Goal: Contribute content: Add original content to the website for others to see

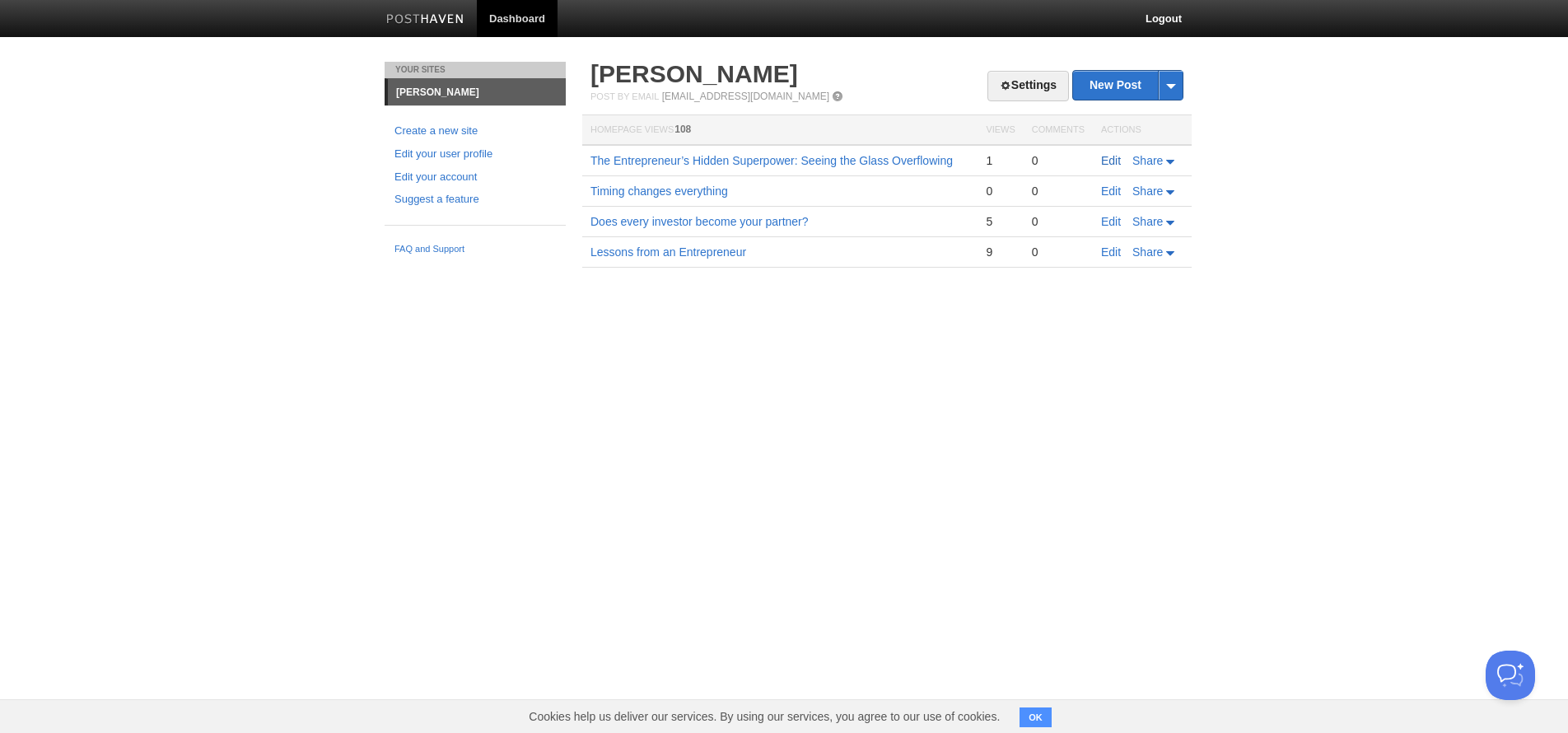
click at [1114, 159] on link "Edit" at bounding box center [1111, 160] width 20 height 13
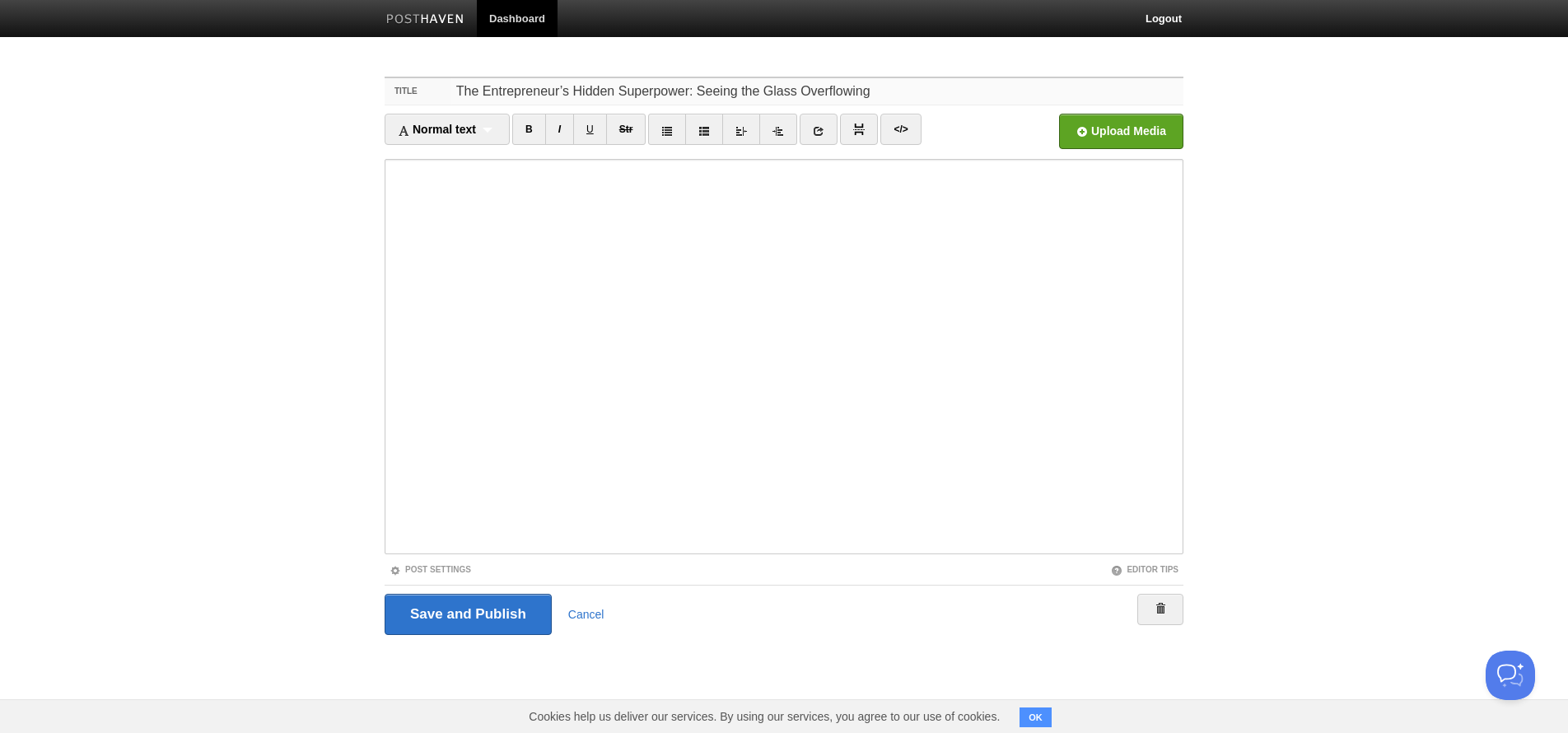
drag, startPoint x: 871, startPoint y: 93, endPoint x: 467, endPoint y: 76, distance: 404.4
click at [467, 76] on div "Title The Entrepreneur’s Hidden Superpower: Seeing the Glass Overflowing Normal…" at bounding box center [784, 378] width 824 height 635
paste input "the audacity to transform"
click at [458, 91] on input "the audacity to transform" at bounding box center [817, 91] width 732 height 26
type input "The audacity to transform"
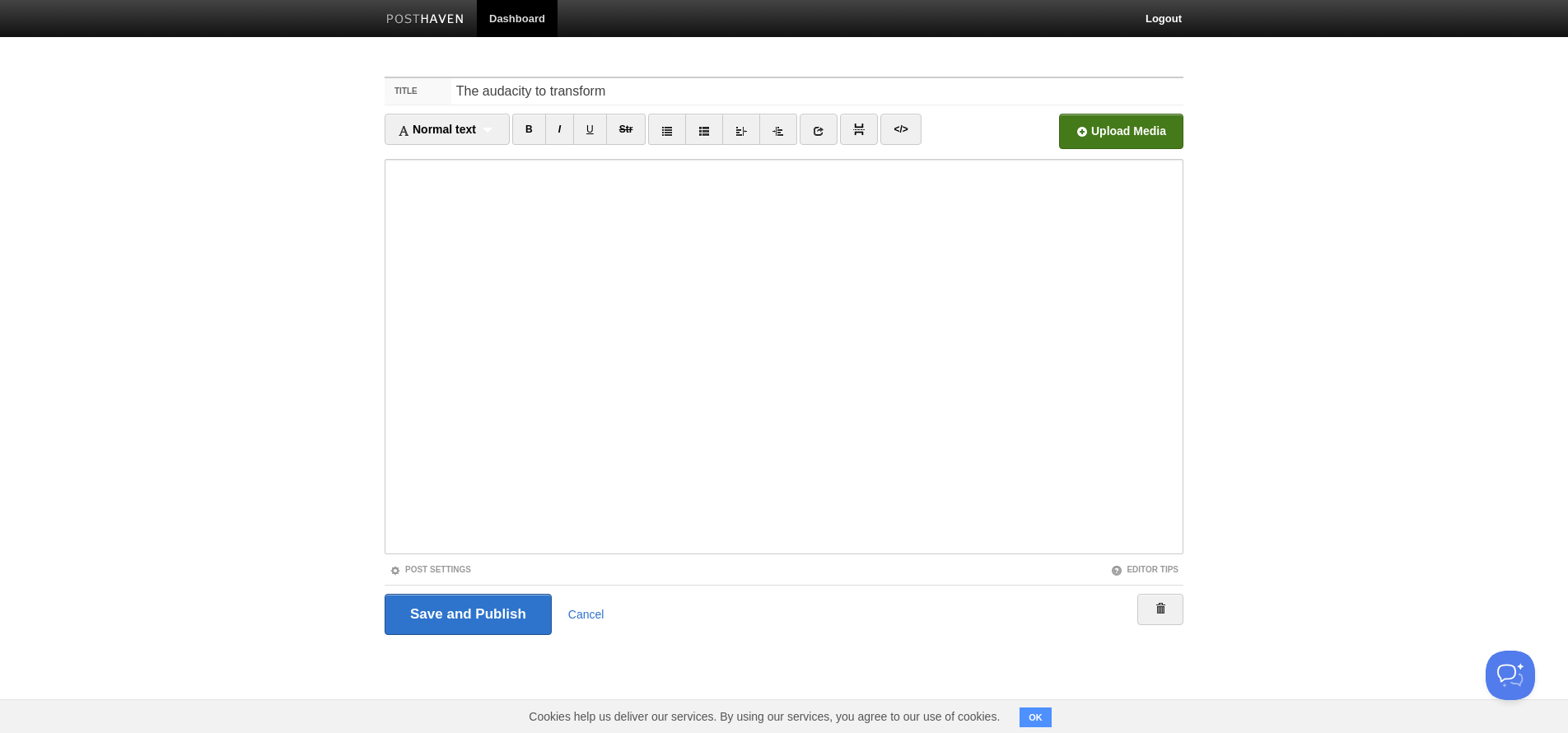
click at [1089, 131] on input "file" at bounding box center [624, 136] width 1247 height 84
click at [1116, 134] on input "file" at bounding box center [624, 136] width 1247 height 84
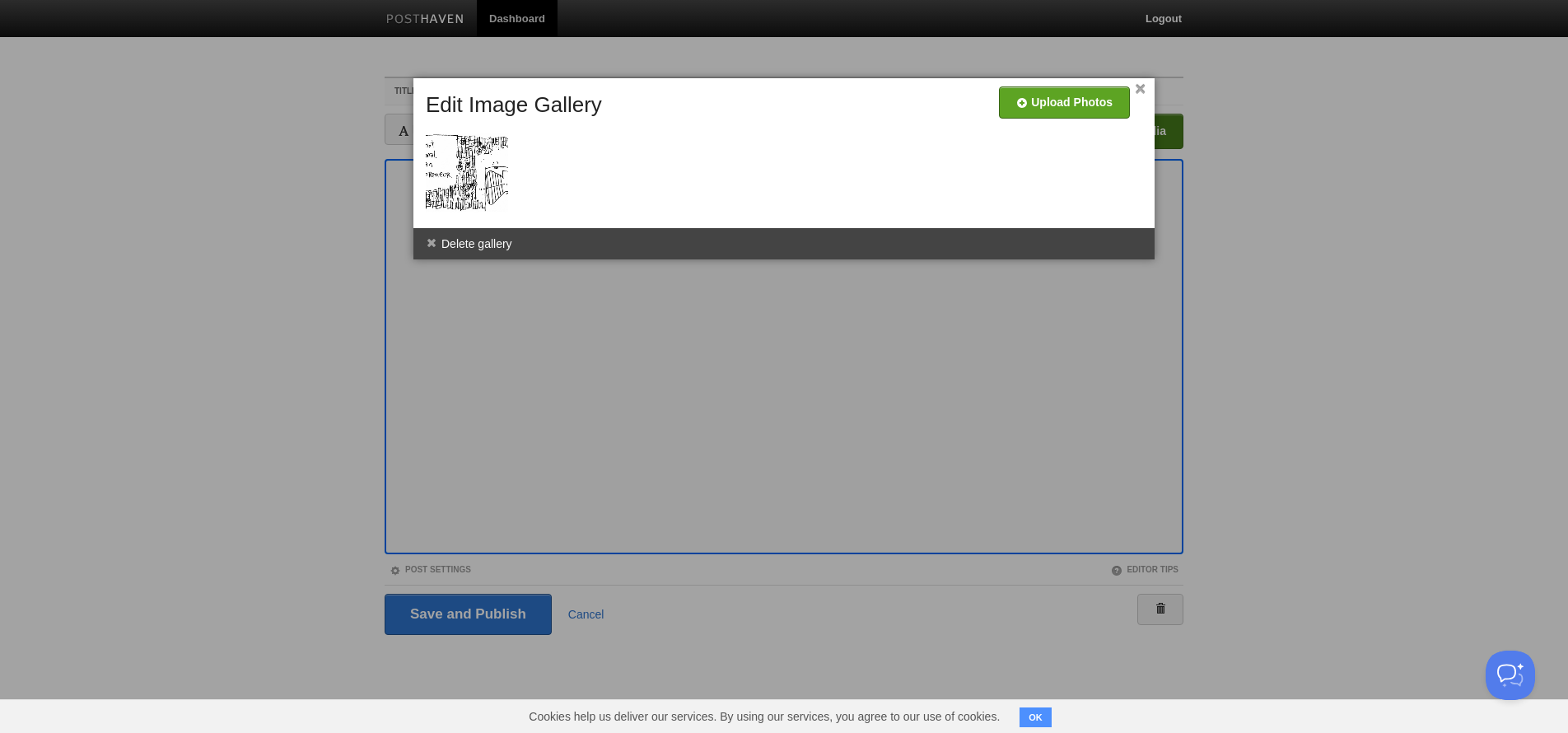
click at [1142, 90] on link "×" at bounding box center [1140, 89] width 11 height 9
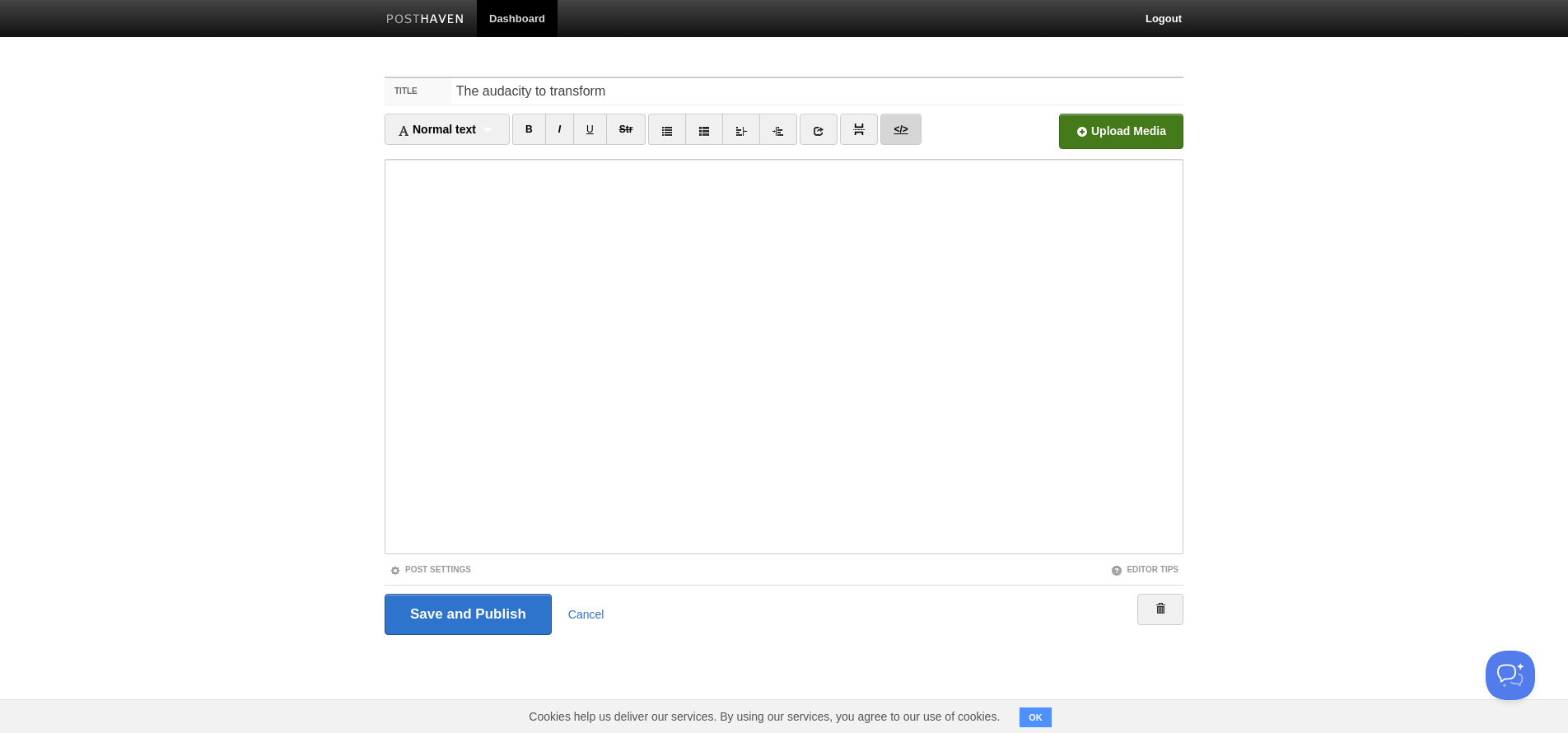
click at [907, 128] on link "</>" at bounding box center [900, 129] width 40 height 32
type textarea "<img width="48" height="48" data-posthaven-guid="newcp_30" data-posthaven-type=…"
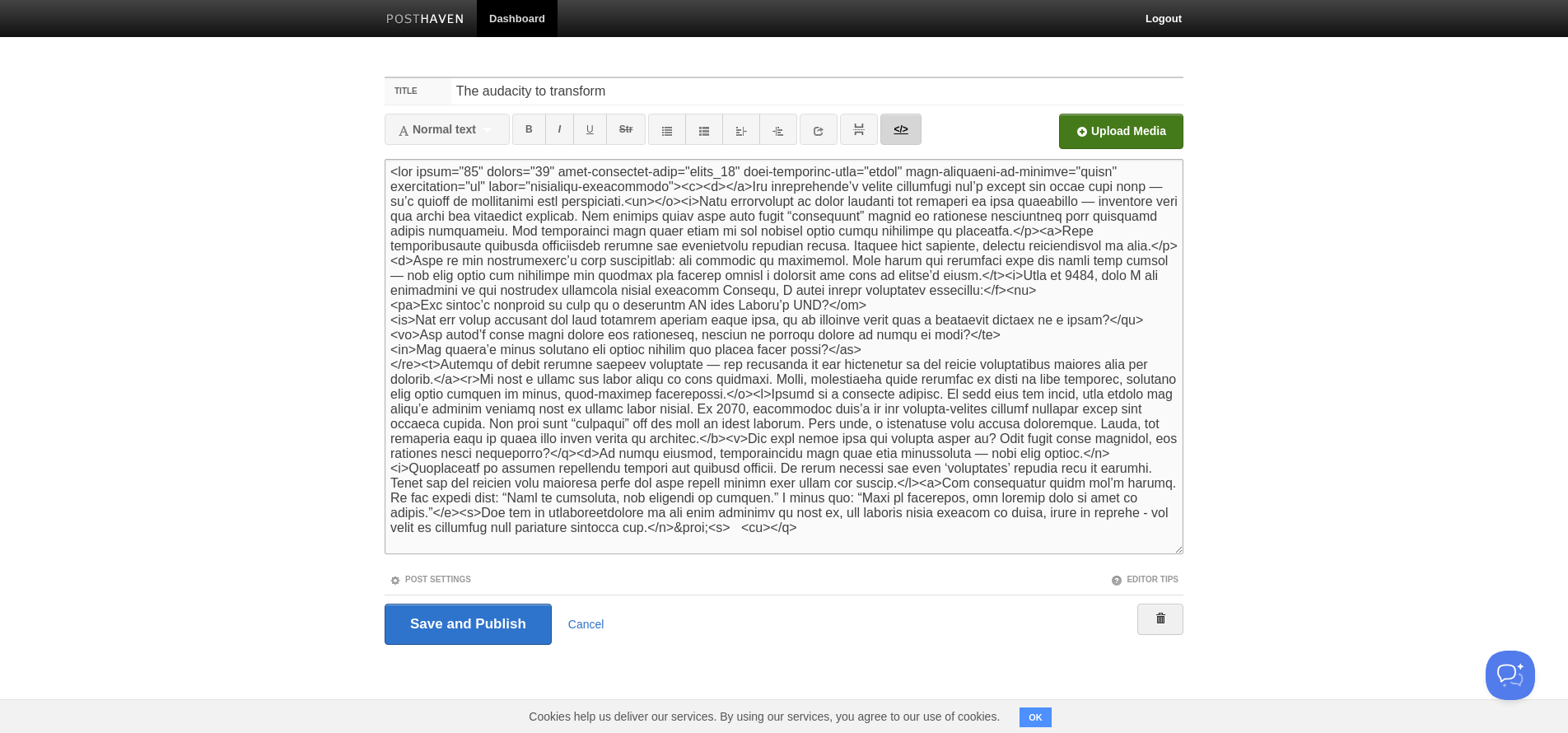
click at [907, 128] on link "</>" at bounding box center [900, 129] width 40 height 32
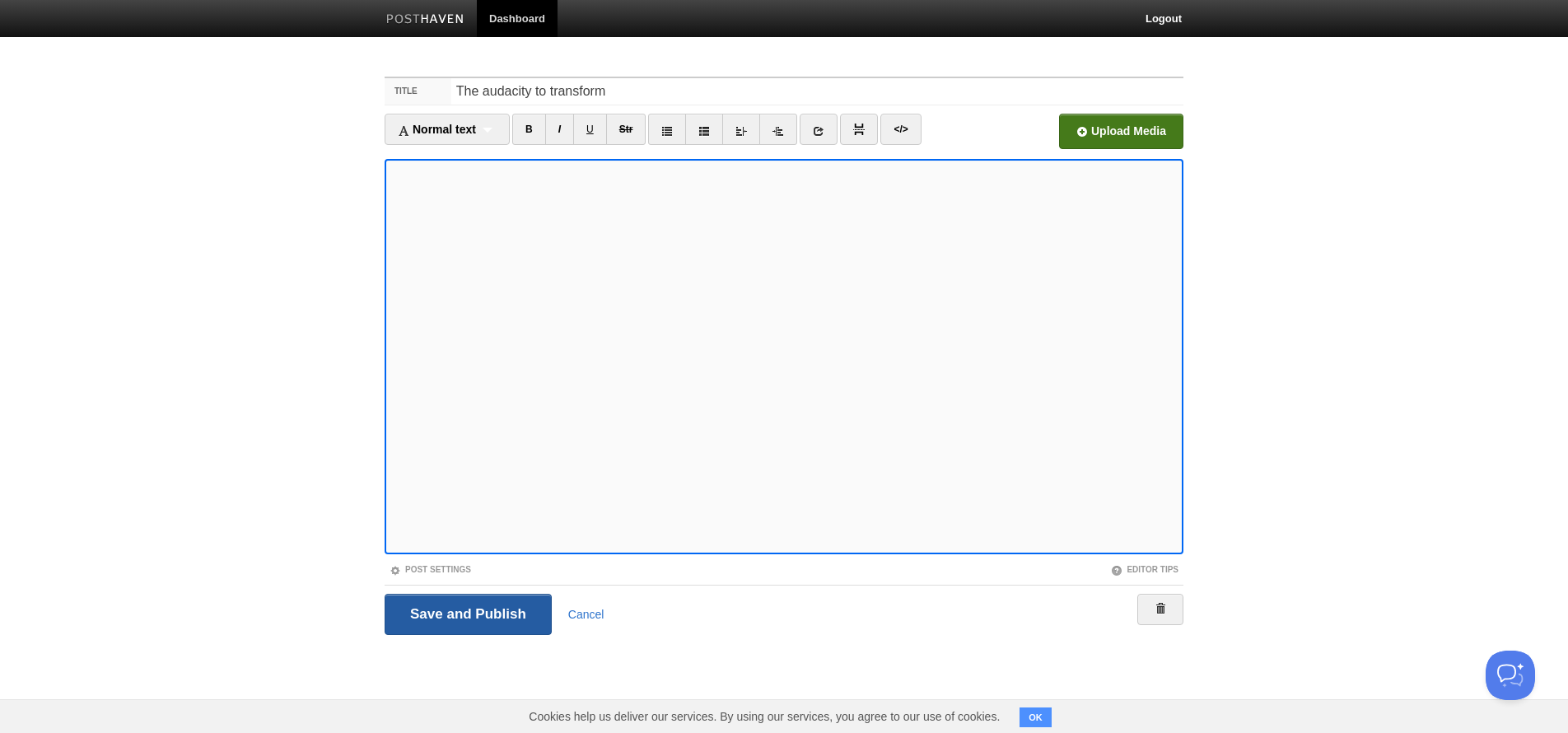
click at [485, 615] on input "Save and Publish" at bounding box center [468, 614] width 167 height 41
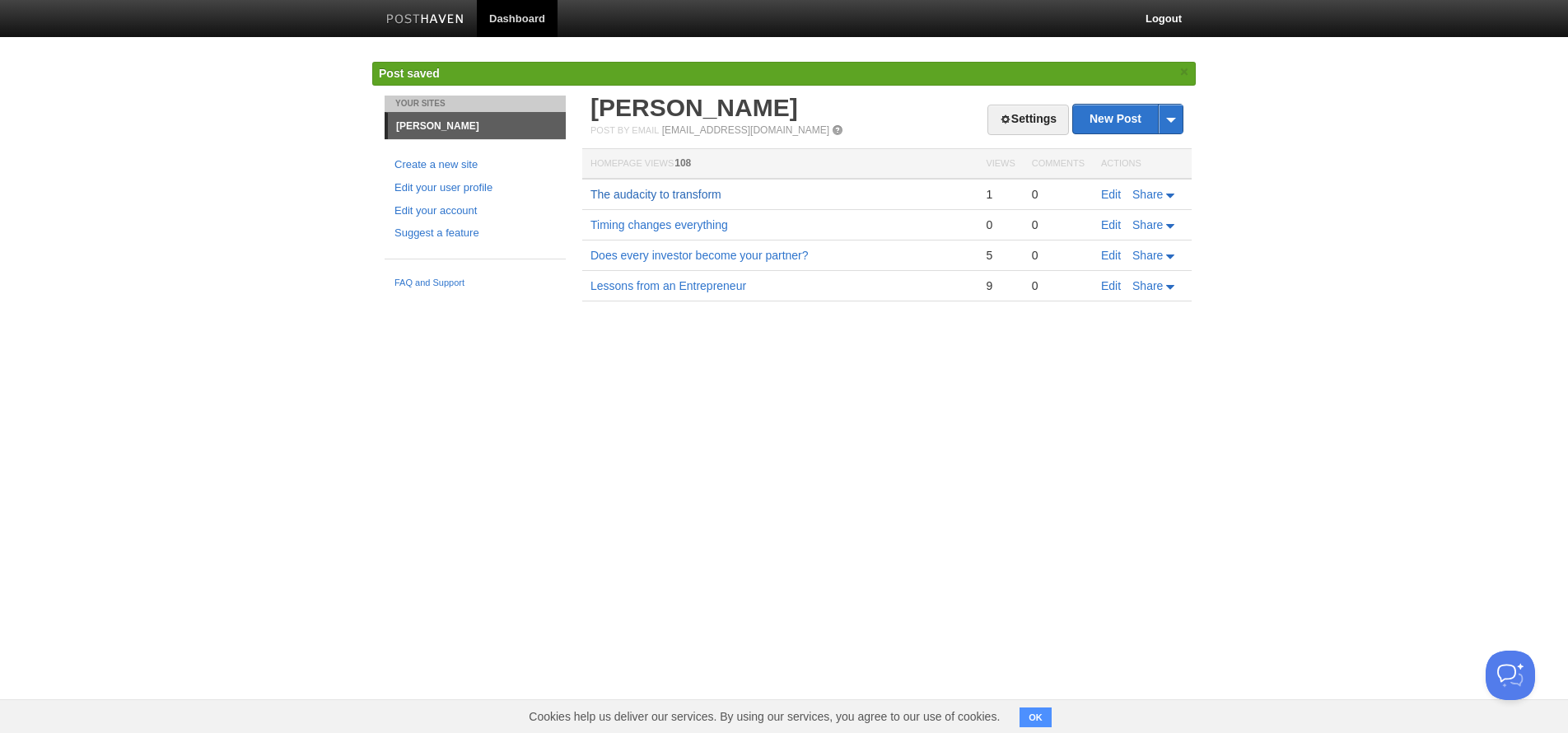
click at [632, 195] on link "The audacity to transform" at bounding box center [655, 194] width 131 height 13
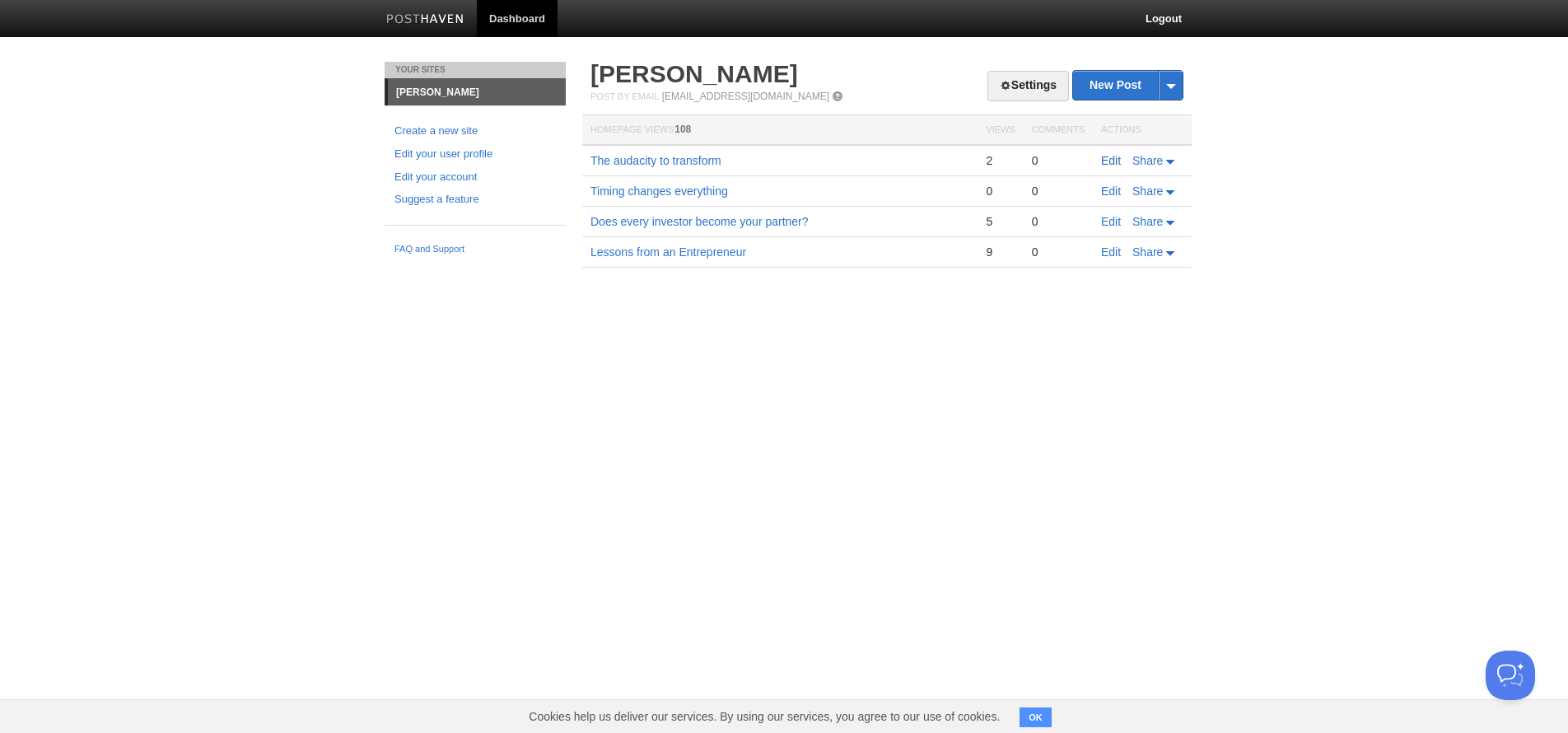
click at [1108, 163] on link "Edit" at bounding box center [1111, 160] width 20 height 13
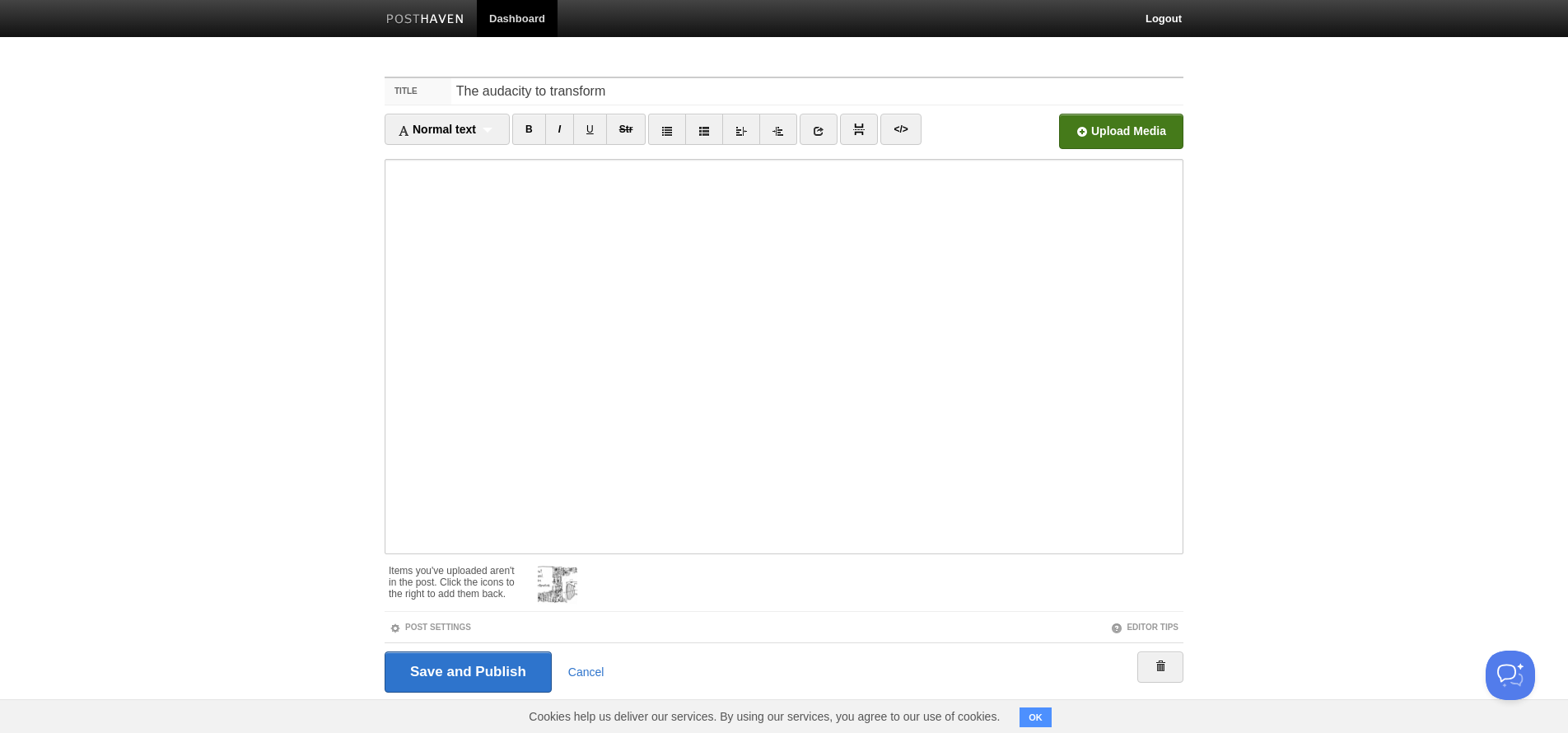
click at [1130, 127] on input "file" at bounding box center [624, 136] width 1247 height 84
click at [491, 666] on input "Save and Publish" at bounding box center [468, 671] width 167 height 41
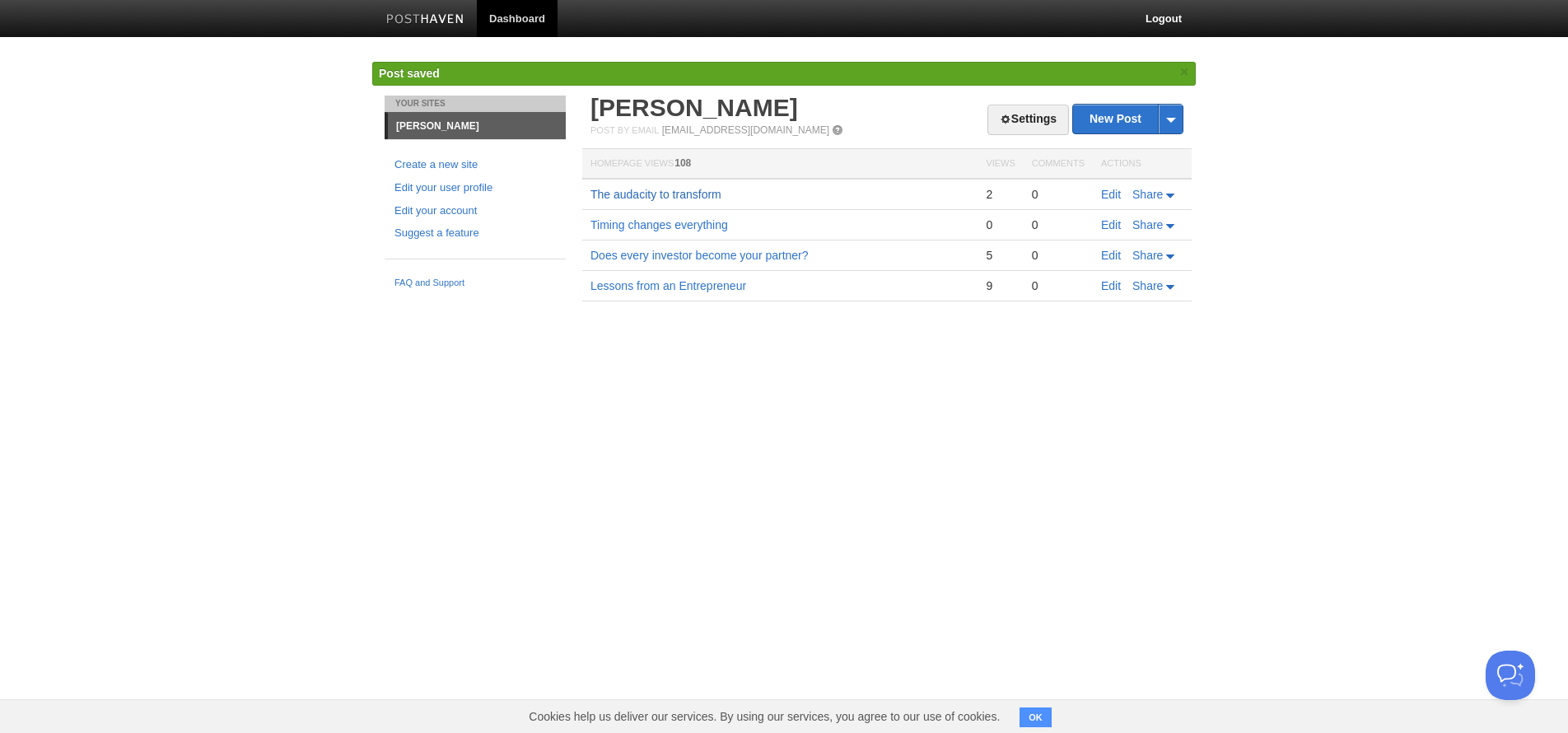
click at [628, 196] on link "The audacity to transform" at bounding box center [655, 194] width 131 height 13
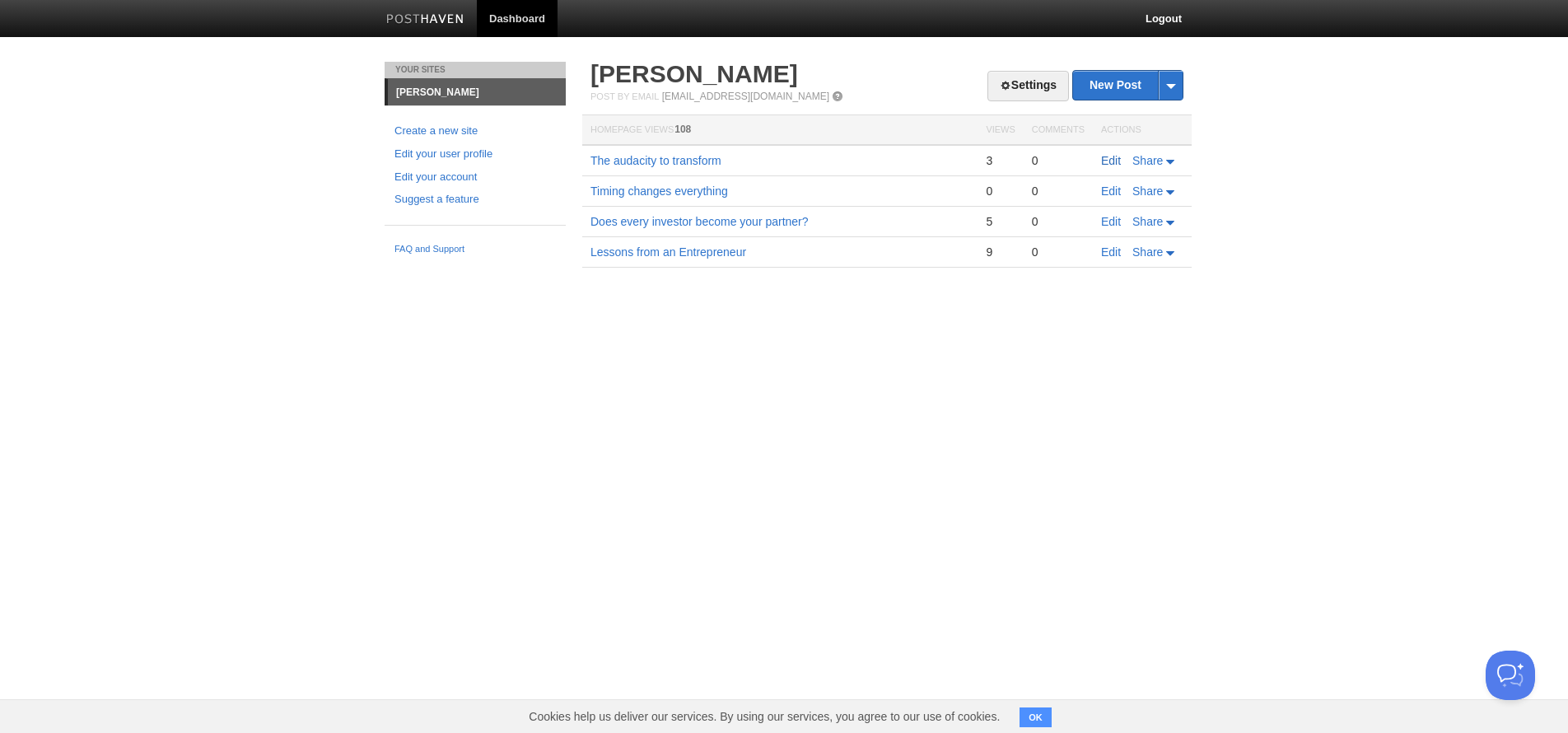
click at [1117, 160] on link "Edit" at bounding box center [1111, 160] width 20 height 13
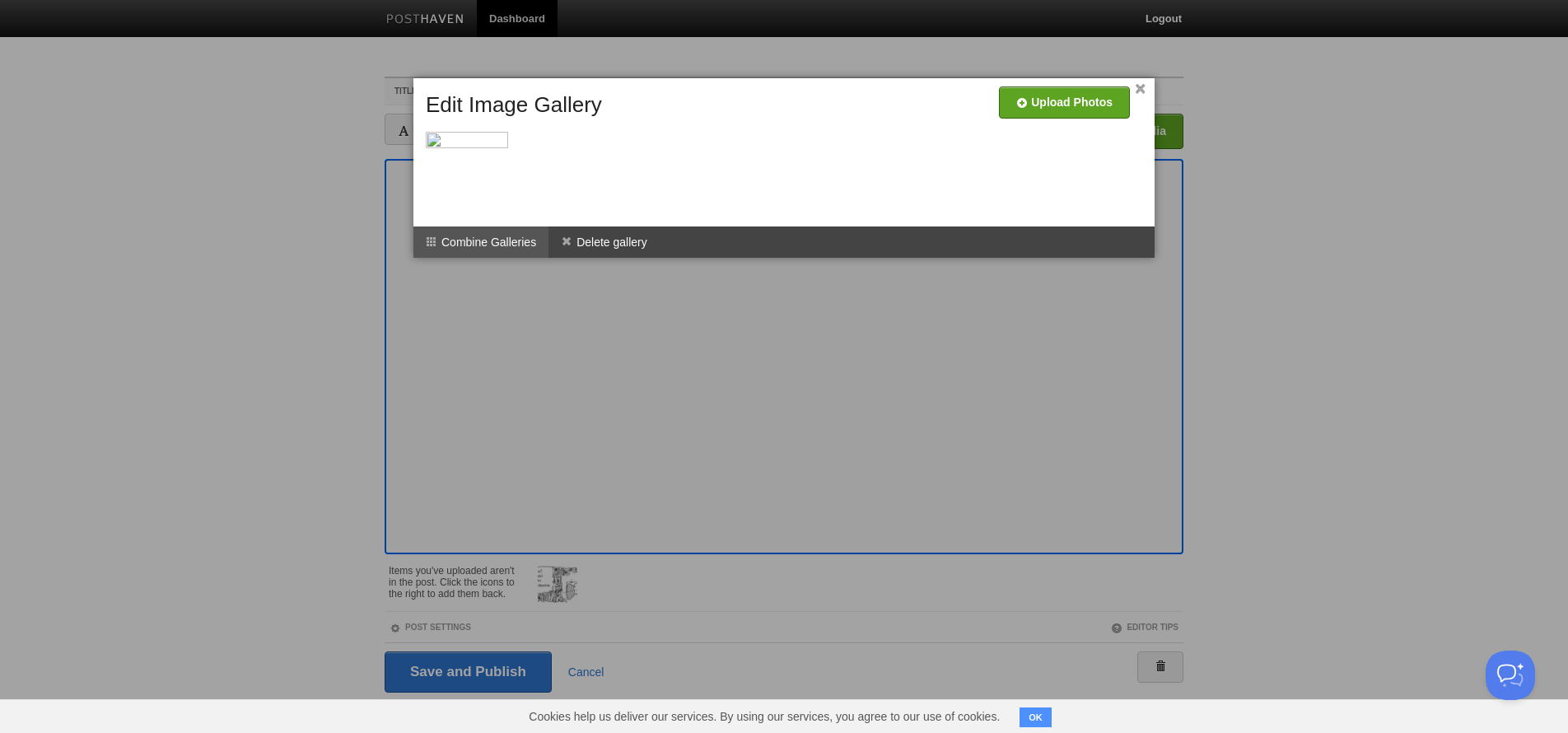
click at [482, 242] on li "Combine Galleries" at bounding box center [481, 242] width 135 height 32
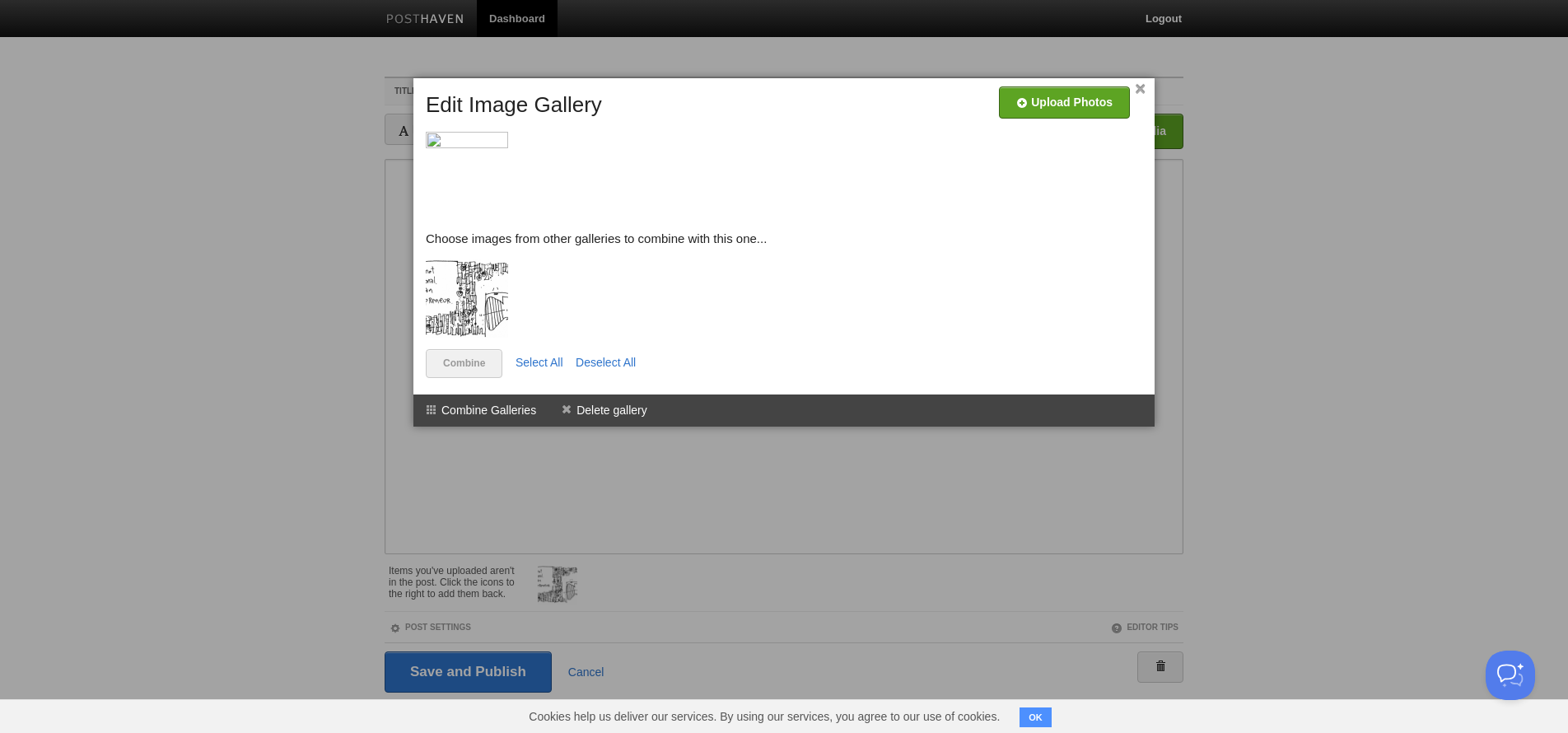
click at [467, 304] on img at bounding box center [467, 299] width 82 height 82
click at [1058, 103] on input "file" at bounding box center [570, 108] width 1247 height 84
click at [466, 284] on img at bounding box center [467, 299] width 82 height 82
click at [474, 273] on img at bounding box center [467, 299] width 82 height 82
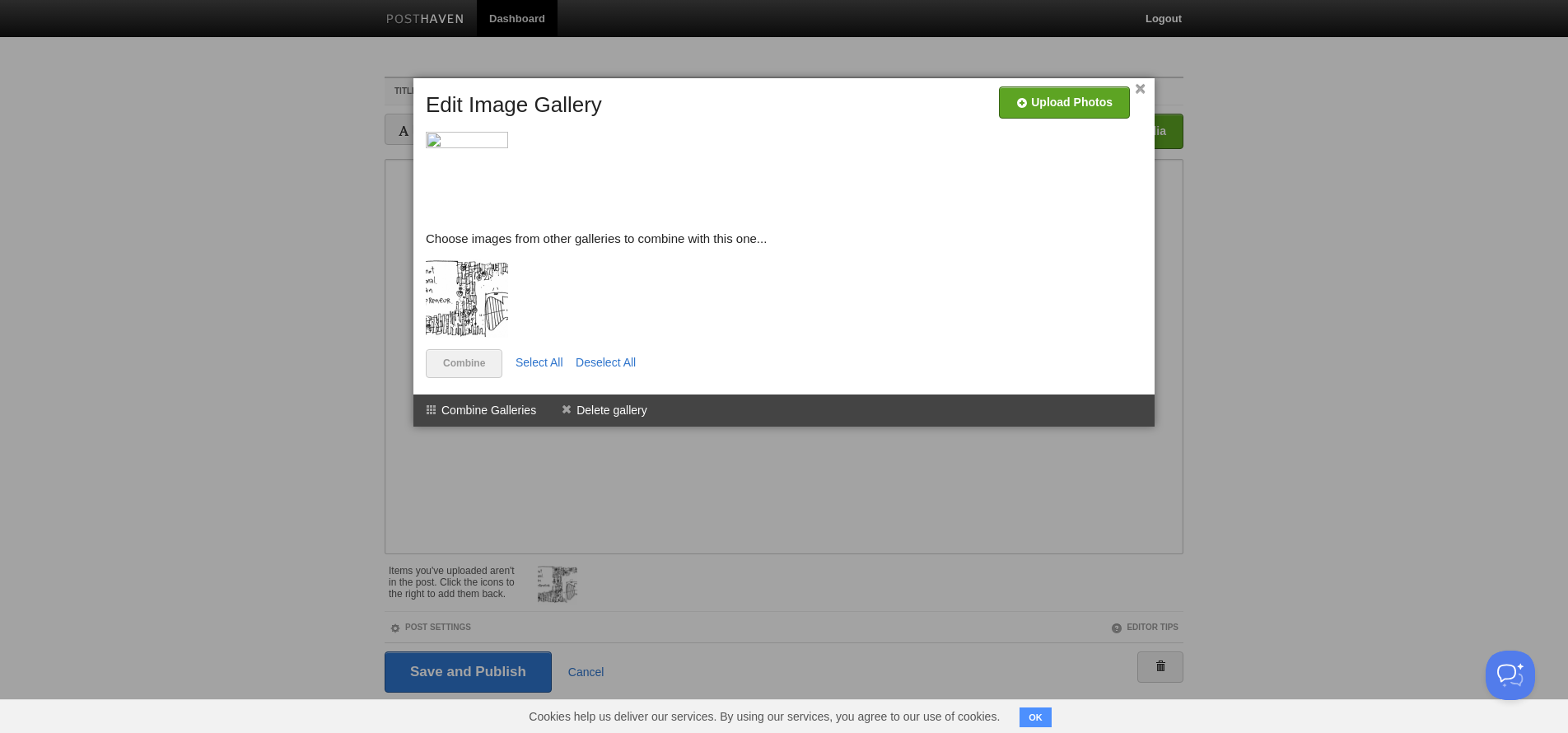
click at [605, 284] on div at bounding box center [787, 303] width 723 height 91
click at [480, 171] on img at bounding box center [467, 173] width 82 height 82
click at [508, 137] on span at bounding box center [506, 133] width 11 height 11
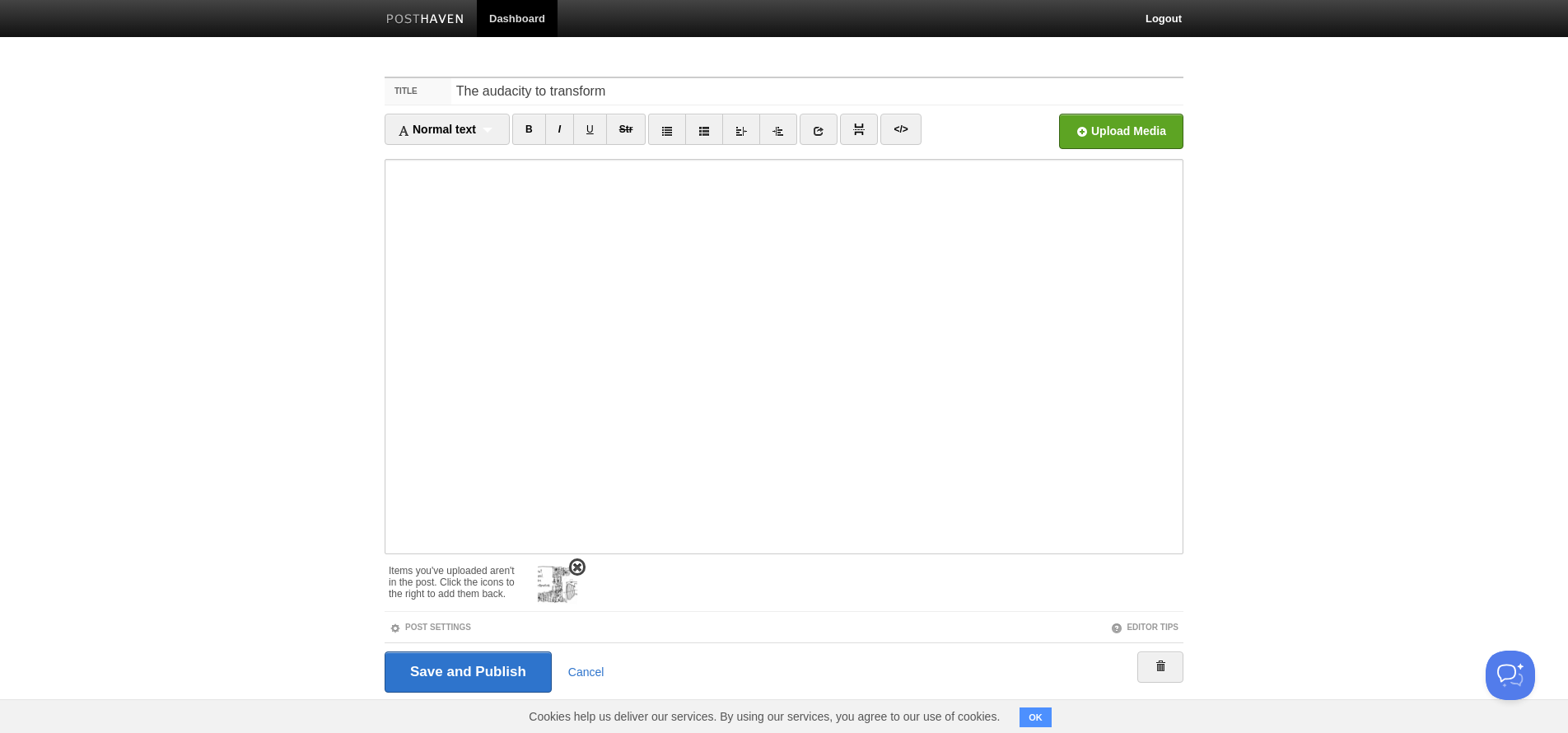
click at [574, 578] on img at bounding box center [557, 584] width 39 height 39
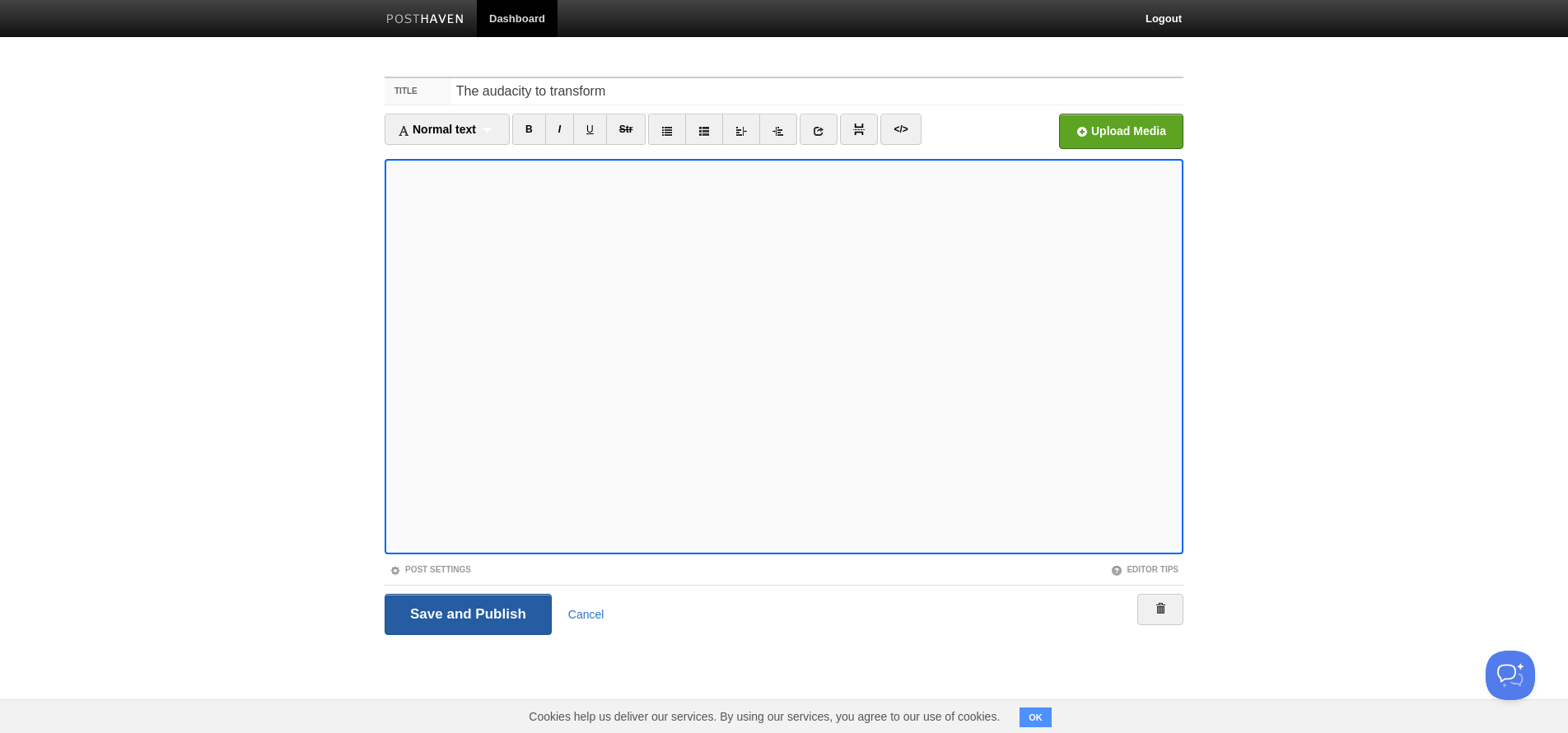
click at [493, 621] on input "Save and Publish" at bounding box center [468, 614] width 167 height 41
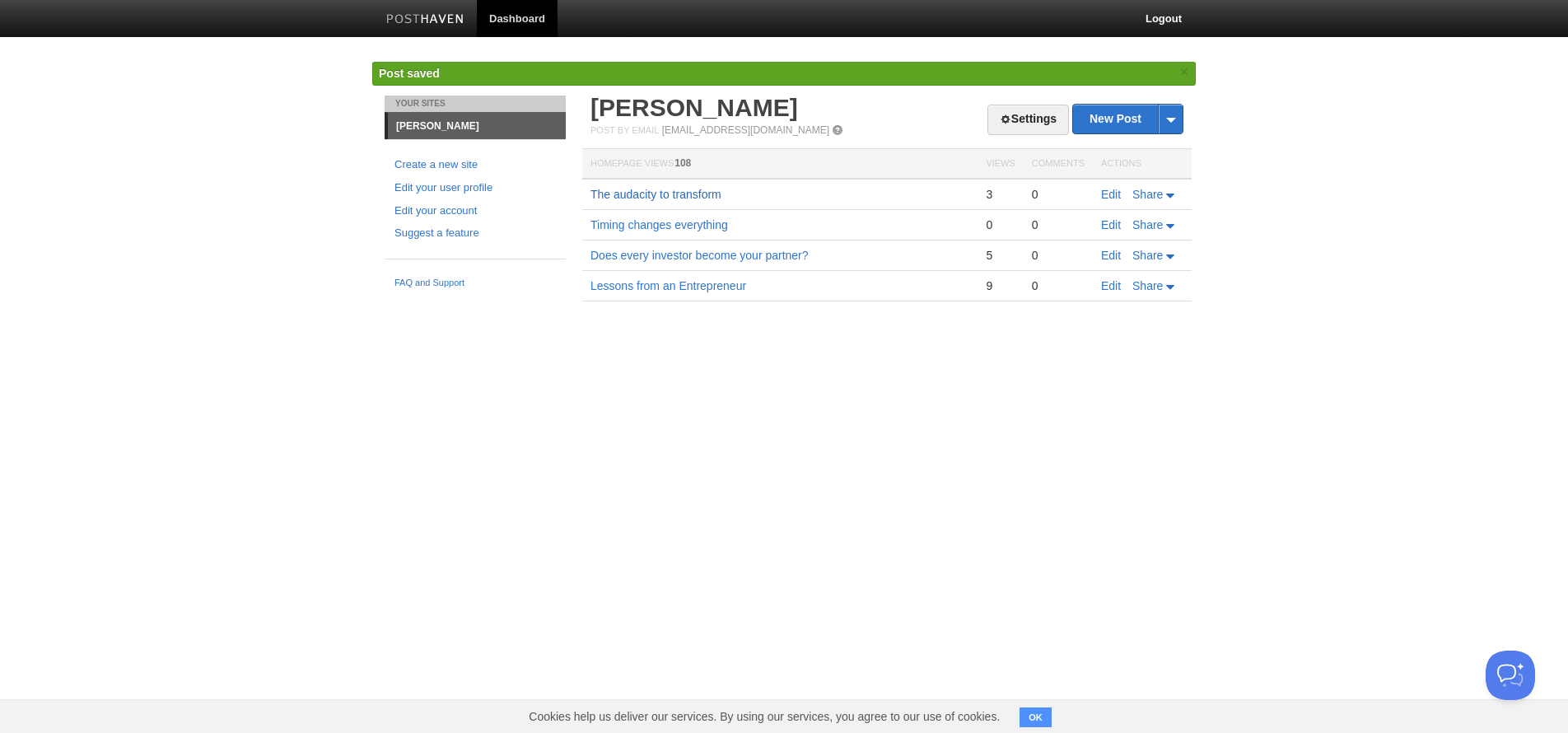
click at [631, 196] on link "The audacity to transform" at bounding box center [655, 194] width 131 height 13
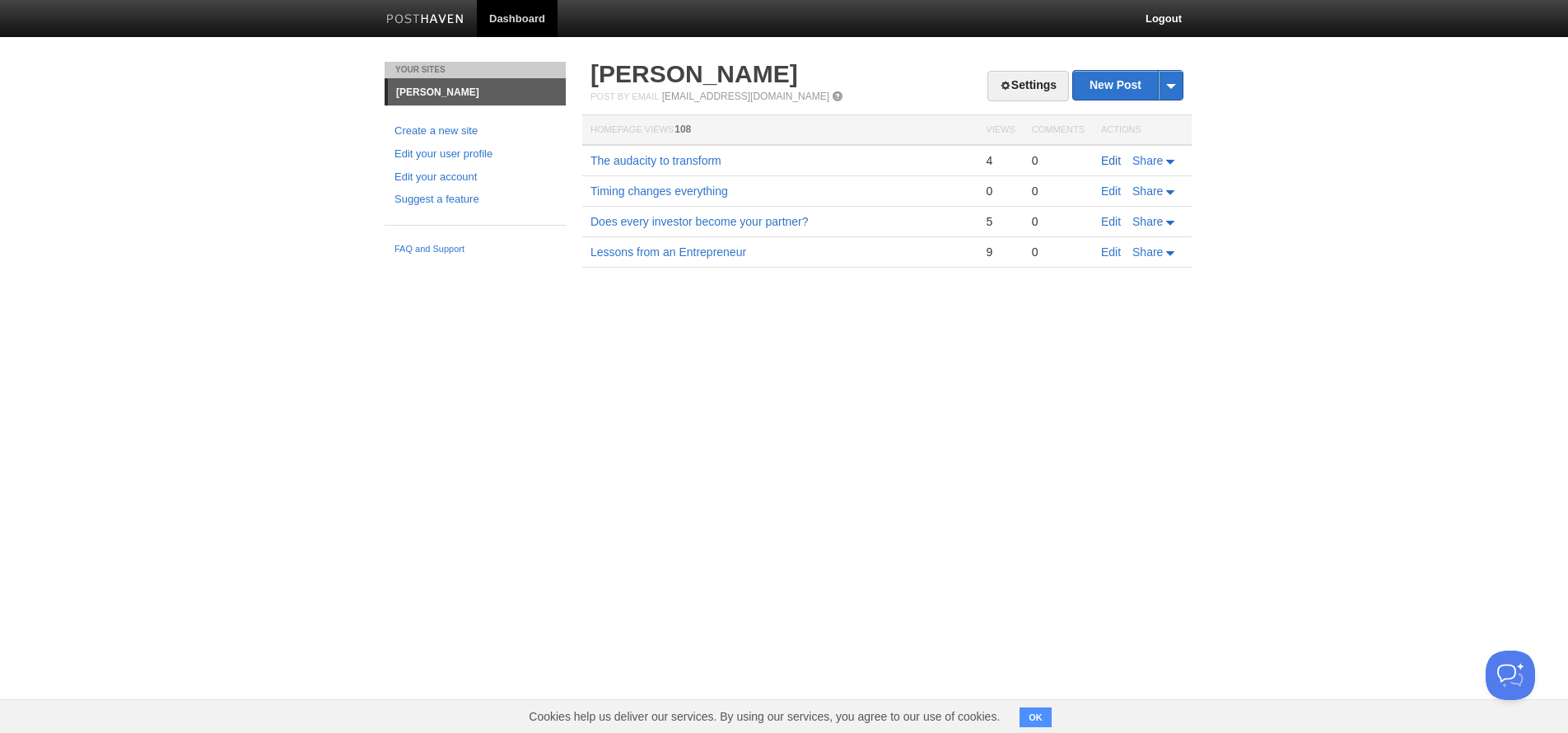
click at [1108, 161] on link "Edit" at bounding box center [1111, 160] width 20 height 13
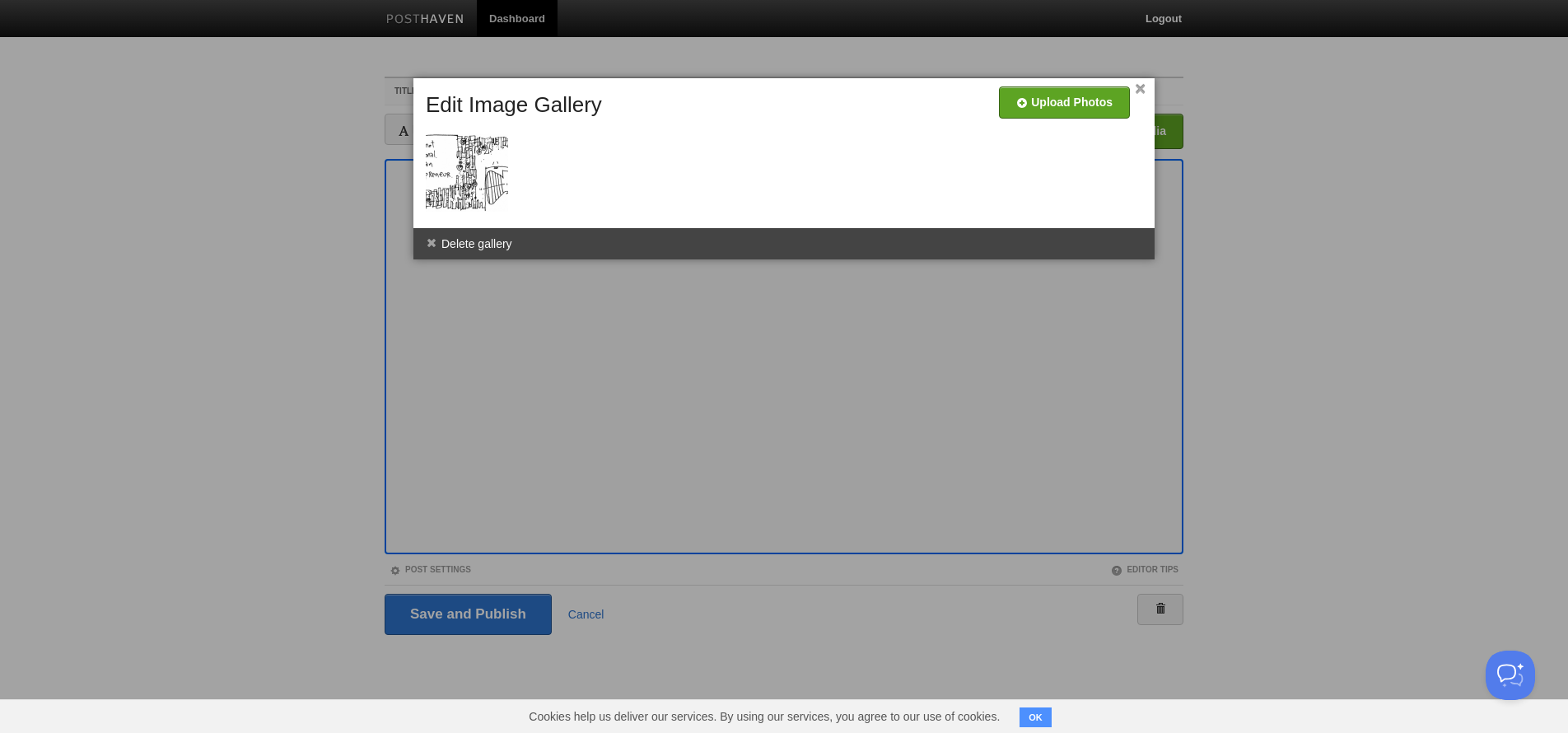
click at [1144, 91] on link "×" at bounding box center [1140, 89] width 11 height 9
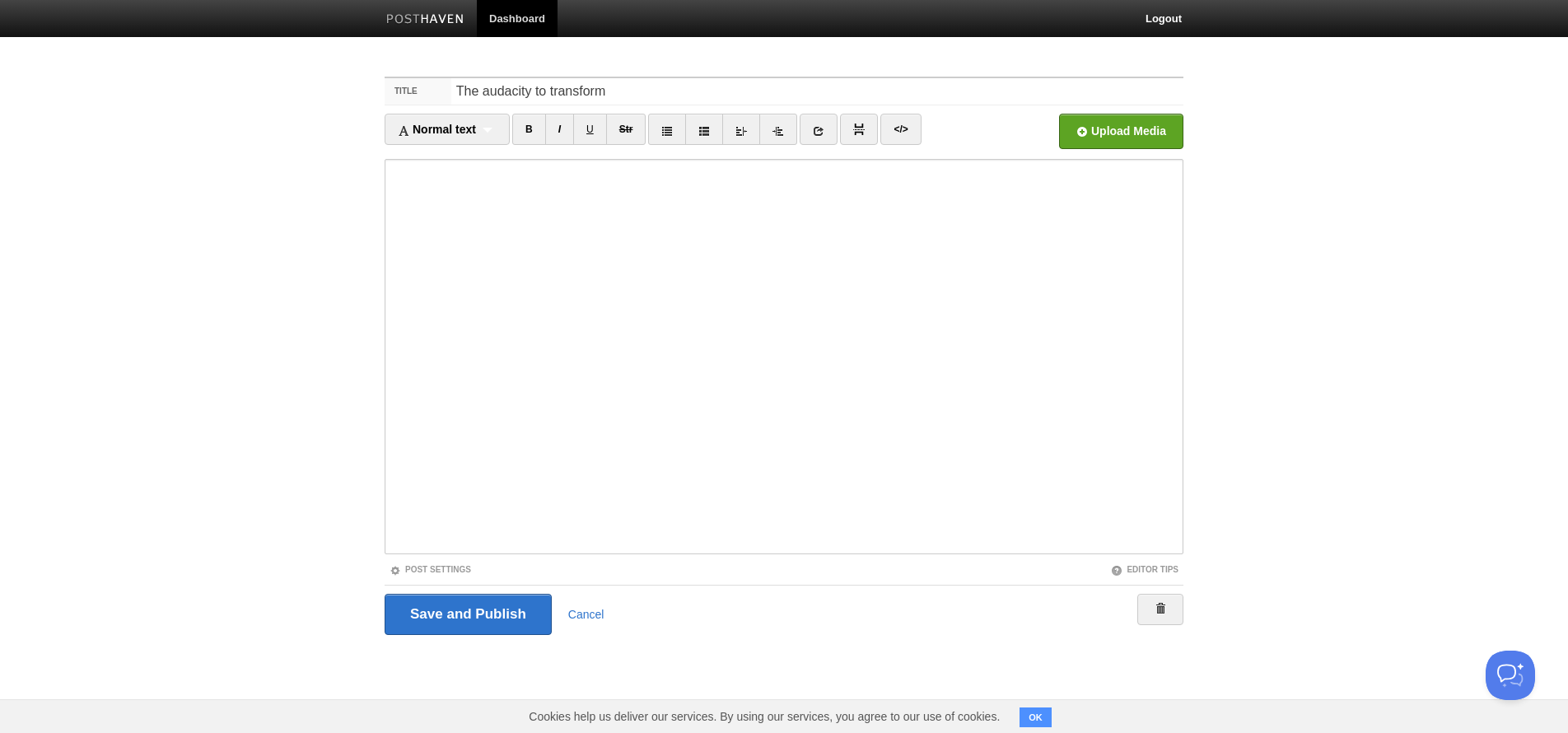
click at [1402, 431] on body "Dashboard Logout Your Sites [PERSON_NAME] Create a new site Edit your user prof…" at bounding box center [784, 348] width 1568 height 696
click at [586, 613] on link "Cancel" at bounding box center [586, 613] width 36 height 13
